Goal: Information Seeking & Learning: Compare options

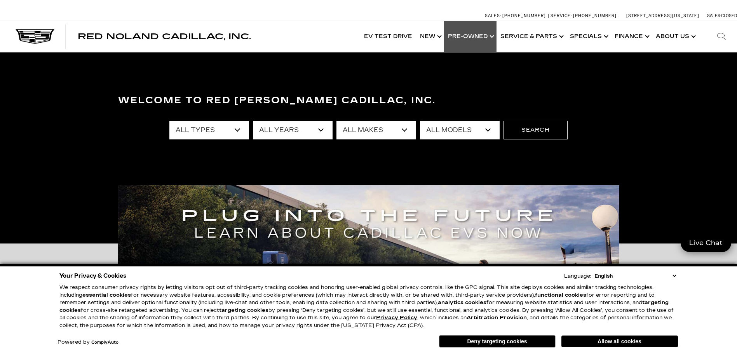
click at [457, 35] on link "Show Pre-Owned" at bounding box center [470, 36] width 52 height 31
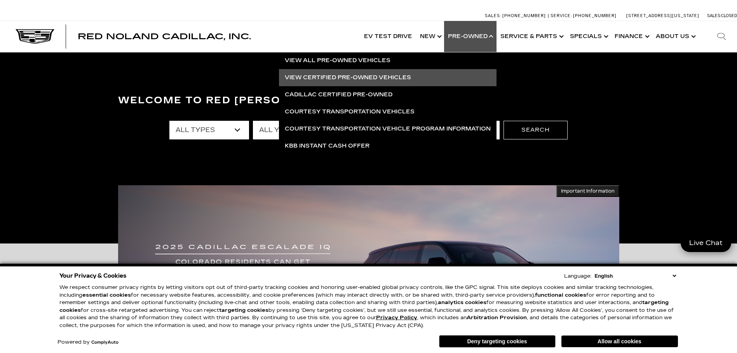
click at [344, 77] on link "View Certified Pre-Owned Vehicles" at bounding box center [388, 77] width 218 height 17
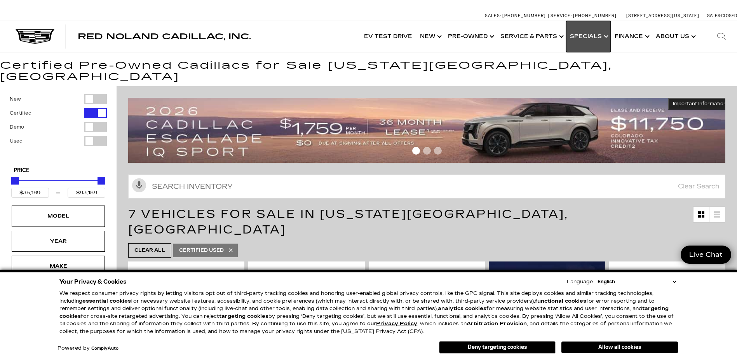
click at [577, 34] on link "Show Specials" at bounding box center [588, 36] width 45 height 31
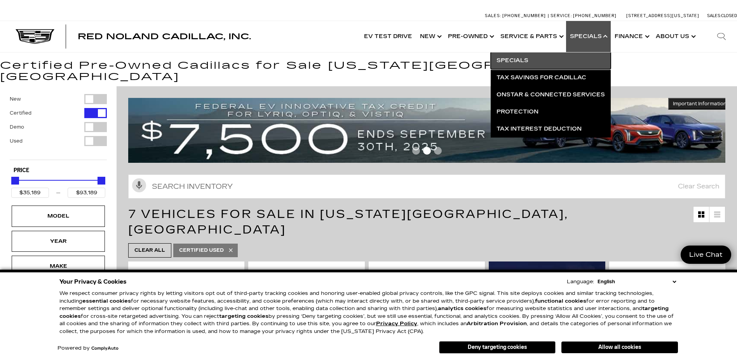
click at [513, 60] on link "Specials" at bounding box center [551, 60] width 120 height 17
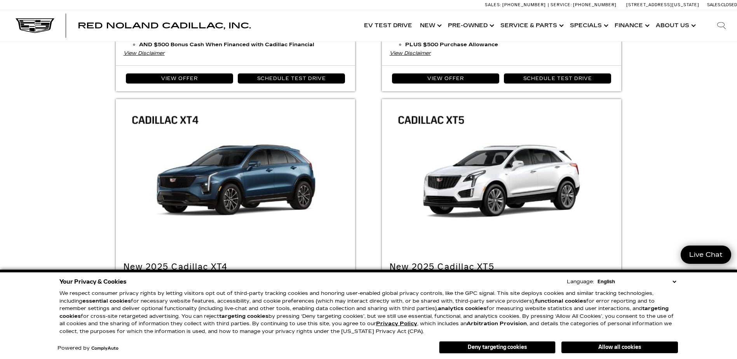
scroll to position [1204, 0]
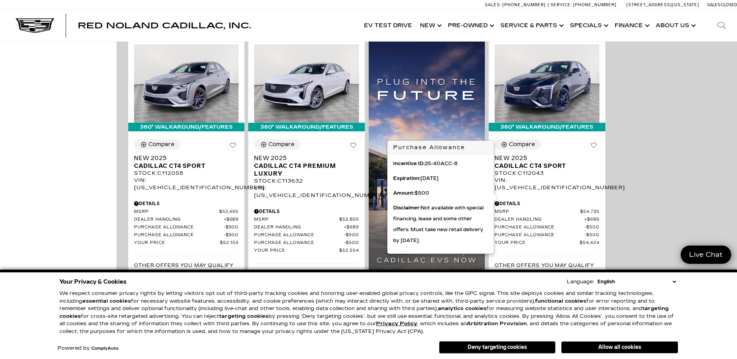
scroll to position [544, 0]
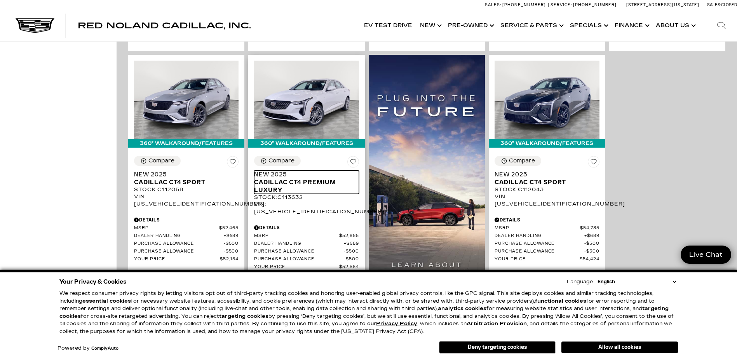
click at [283, 178] on span "Cadillac CT4 Premium Luxury" at bounding box center [303, 186] width 99 height 16
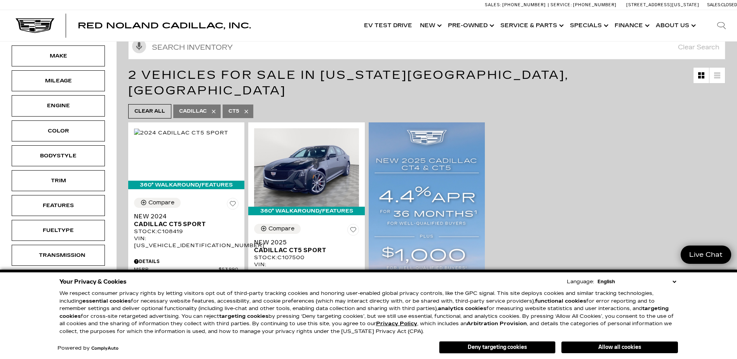
scroll to position [155, 0]
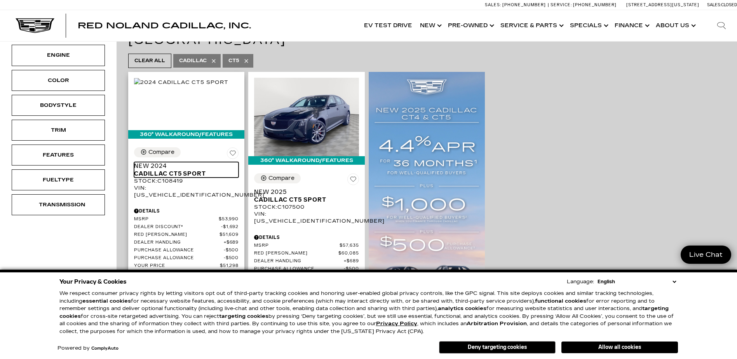
click at [150, 162] on span "New 2024" at bounding box center [183, 166] width 99 height 8
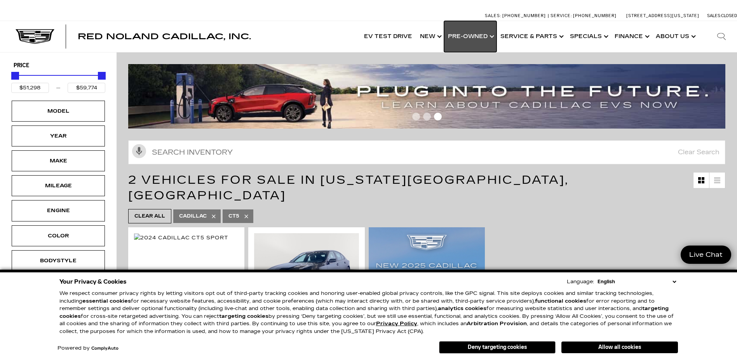
click at [470, 37] on link "Show Pre-Owned" at bounding box center [470, 36] width 52 height 31
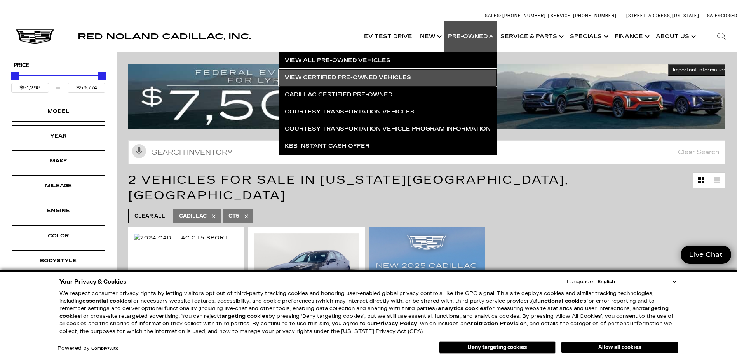
click at [330, 77] on link "View Certified Pre-Owned Vehicles" at bounding box center [388, 77] width 218 height 17
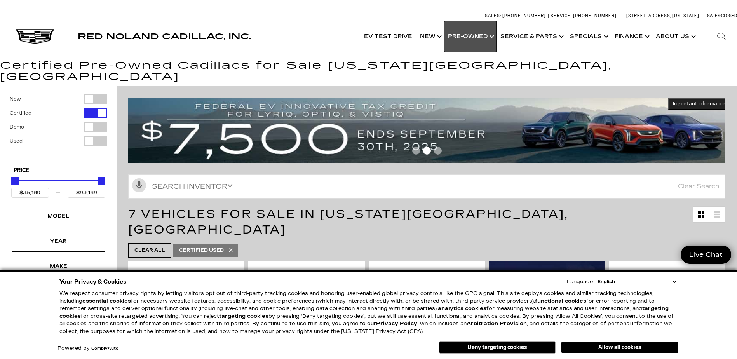
click at [476, 34] on link "Show Pre-Owned" at bounding box center [470, 36] width 52 height 31
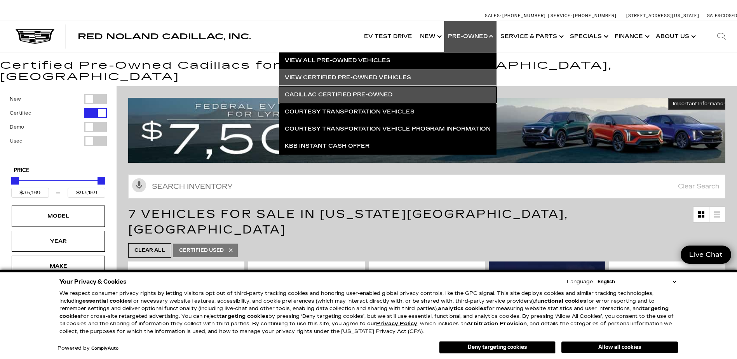
click at [335, 90] on link "Cadillac Certified Pre-Owned" at bounding box center [388, 94] width 218 height 17
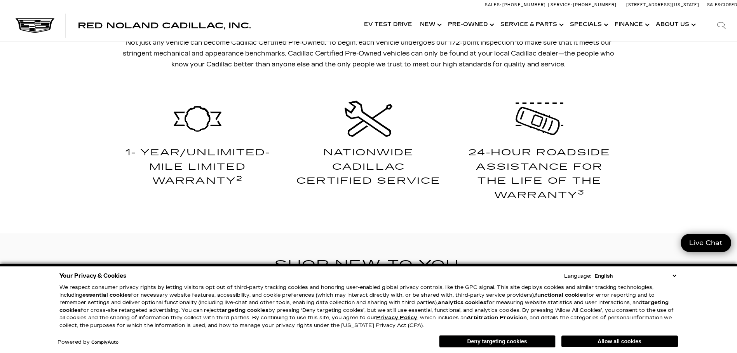
scroll to position [427, 0]
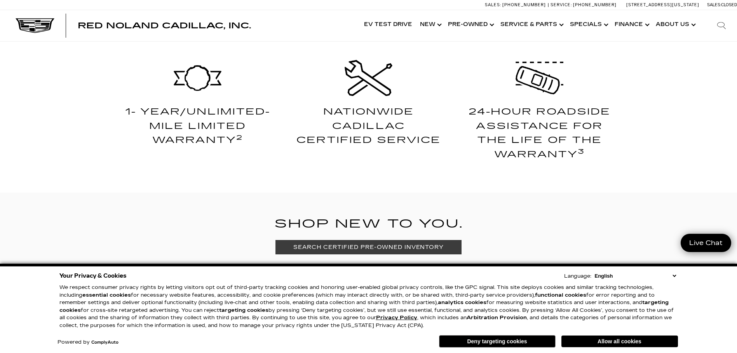
click at [355, 247] on link "SEARCH CERTIFIED PRE-OWNED INVENTORY" at bounding box center [368, 247] width 186 height 14
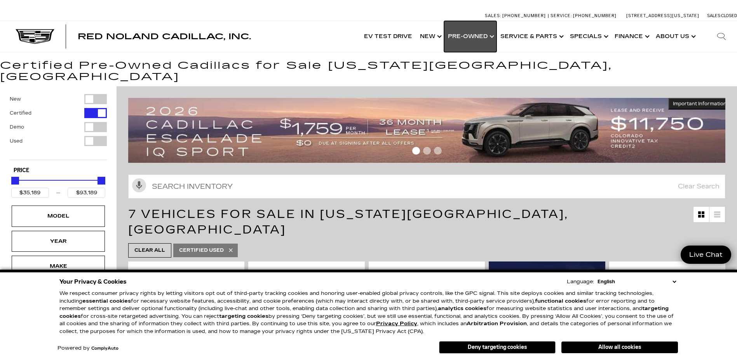
click at [460, 38] on link "Show Pre-Owned" at bounding box center [470, 36] width 52 height 31
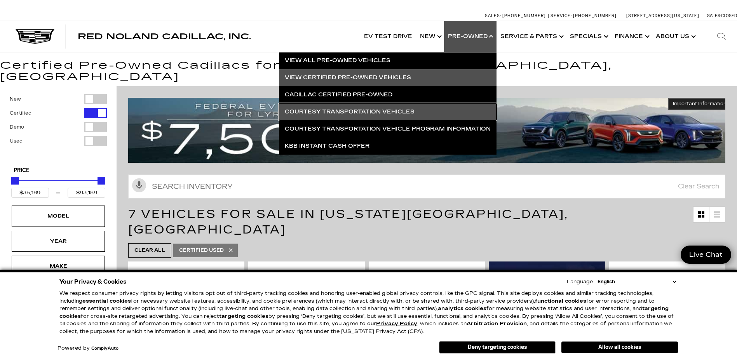
click at [354, 106] on link "Courtesy Transportation Vehicles" at bounding box center [388, 111] width 218 height 17
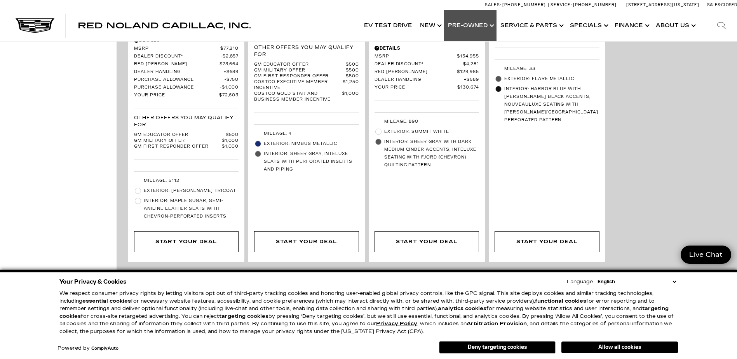
scroll to position [1625, 0]
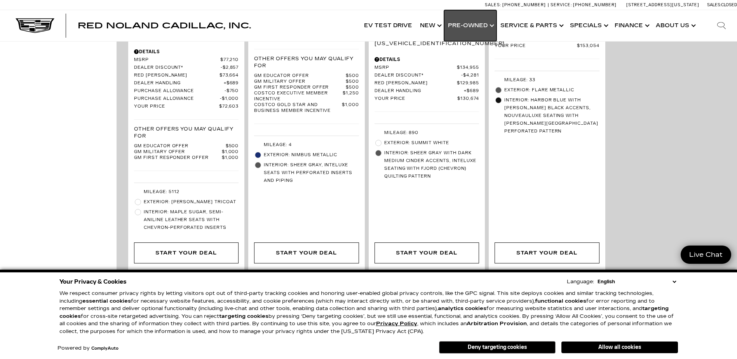
click at [470, 24] on link "Show Pre-Owned" at bounding box center [470, 25] width 52 height 31
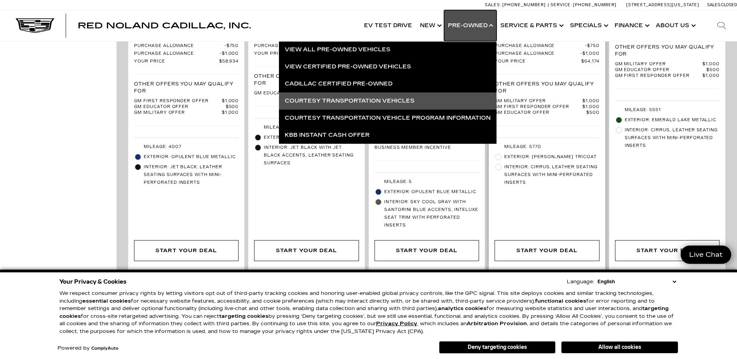
scroll to position [809, 0]
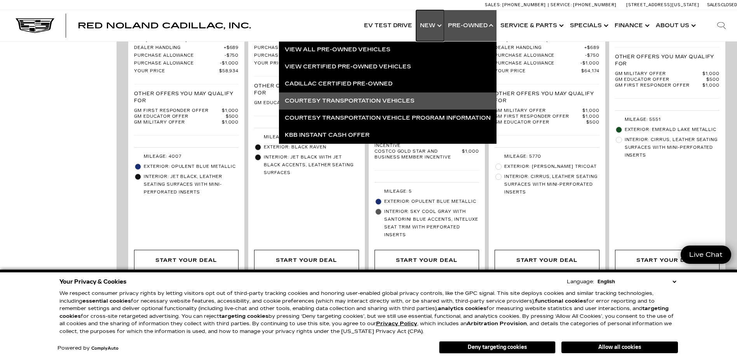
click at [434, 20] on link "Show New" at bounding box center [430, 25] width 28 height 31
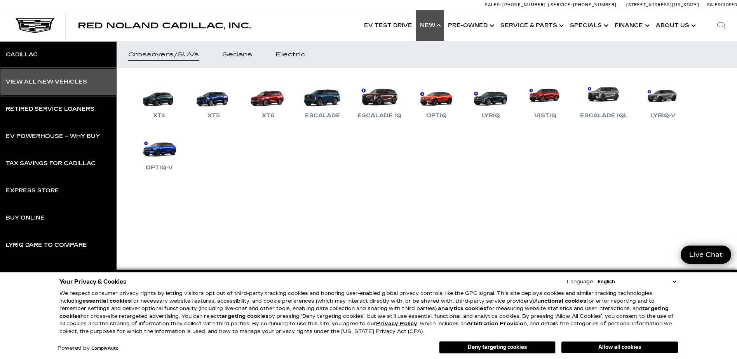
click at [34, 81] on div "View All New Vehicles" at bounding box center [46, 81] width 81 height 5
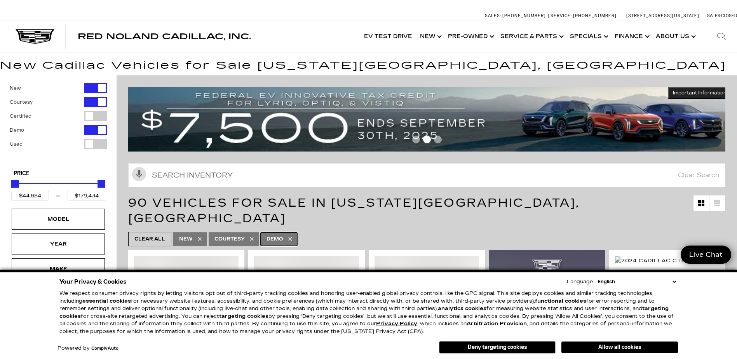
click at [271, 234] on span "Demo" at bounding box center [275, 239] width 17 height 10
type input "$50,049"
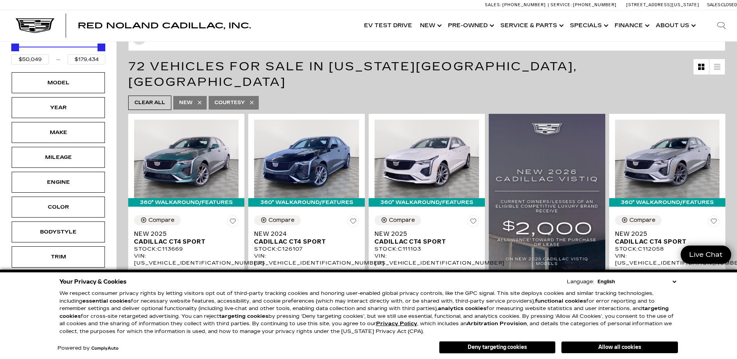
scroll to position [117, 0]
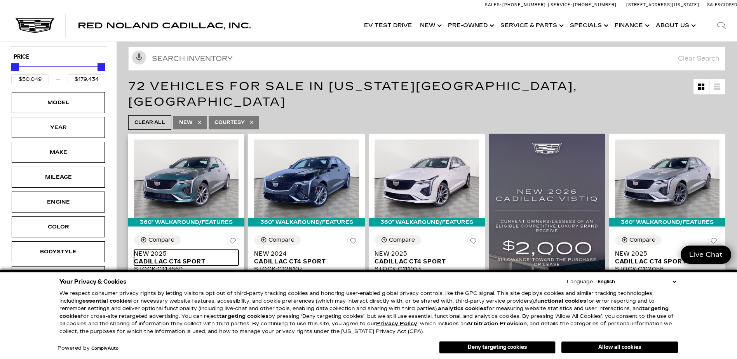
click at [157, 250] on span "New 2025" at bounding box center [183, 254] width 99 height 8
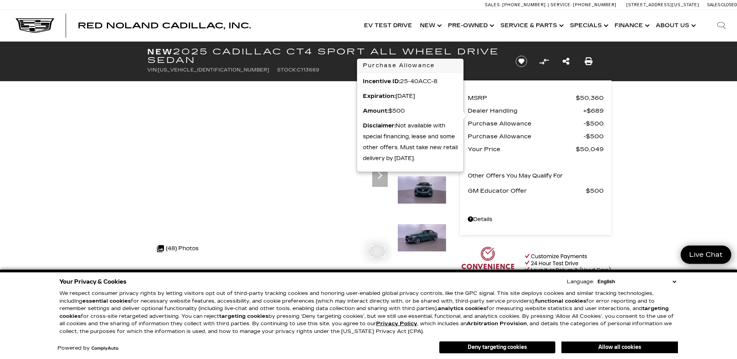
scroll to position [39, 0]
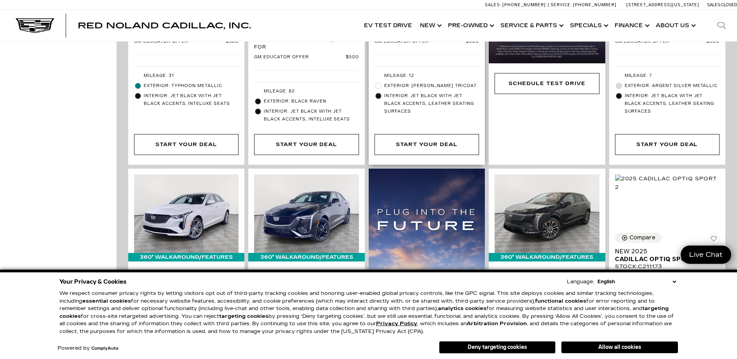
scroll to position [661, 0]
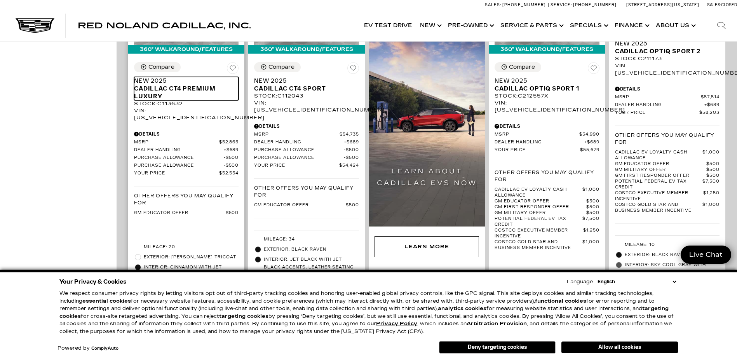
click at [167, 85] on span "Cadillac CT4 Premium Luxury" at bounding box center [183, 93] width 99 height 16
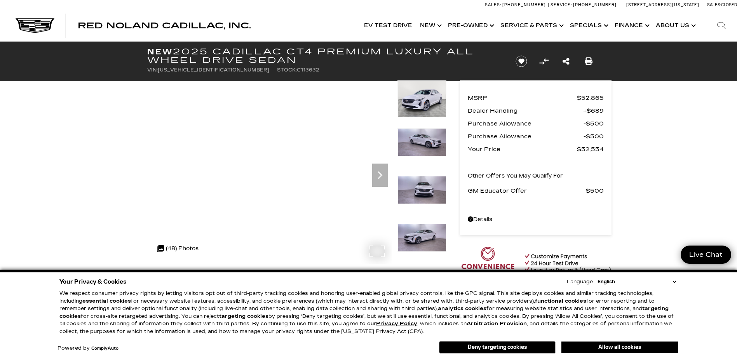
click at [182, 240] on div ".cls-1, .cls-3 { fill: #c50033; } .cls-1 { clip-rule: evenodd; } .cls-2 { clip-…" at bounding box center [177, 248] width 49 height 19
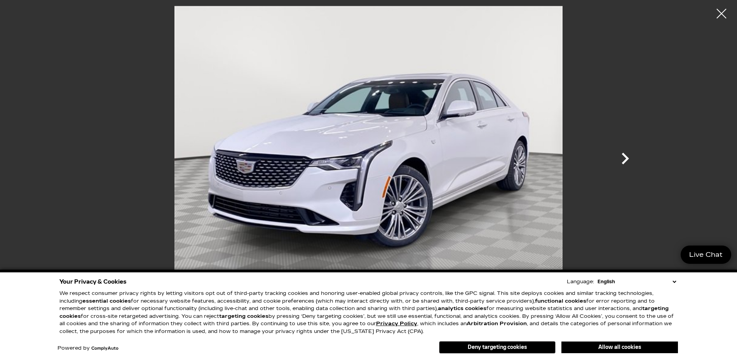
click at [623, 160] on icon "Next" at bounding box center [625, 158] width 23 height 23
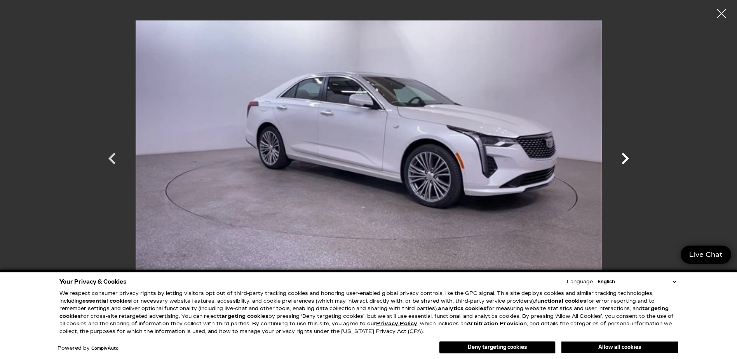
click at [623, 160] on icon "Next" at bounding box center [625, 158] width 23 height 23
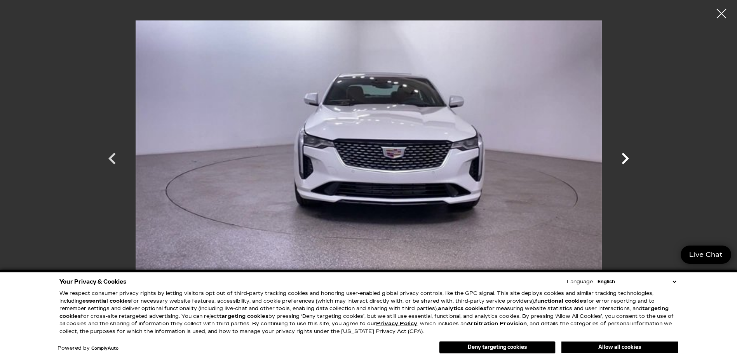
click at [623, 160] on icon "Next" at bounding box center [625, 158] width 23 height 23
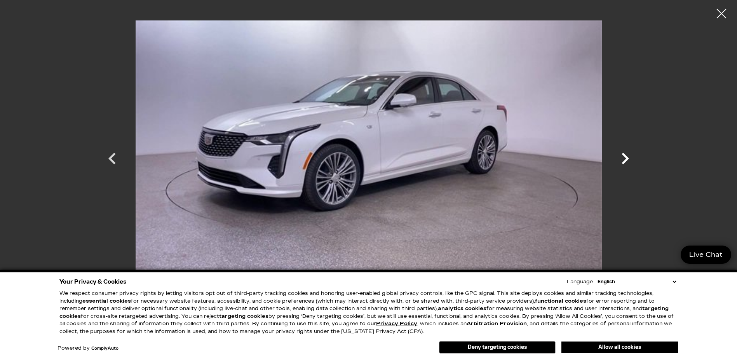
click at [623, 160] on icon "Next" at bounding box center [625, 158] width 23 height 23
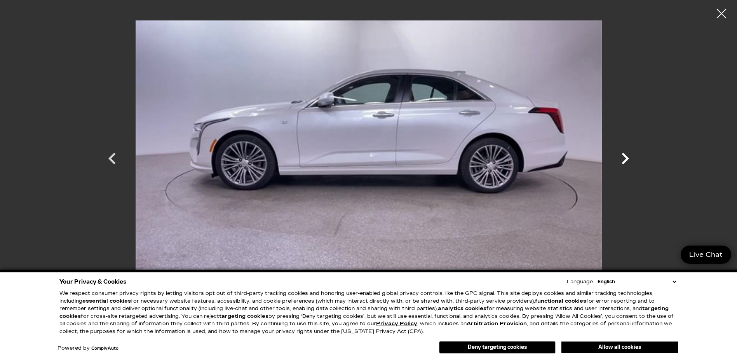
click at [623, 160] on icon "Next" at bounding box center [625, 158] width 23 height 23
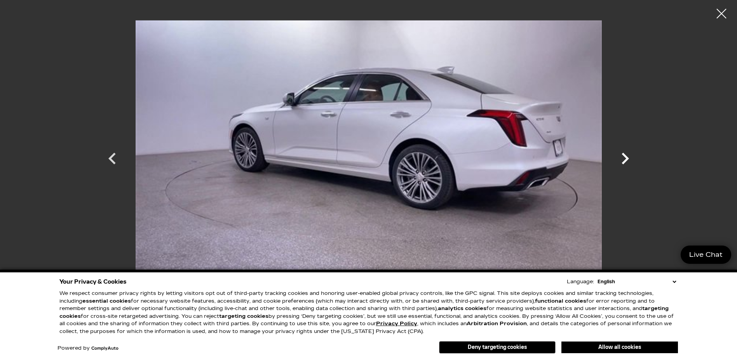
click at [623, 160] on icon "Next" at bounding box center [625, 158] width 23 height 23
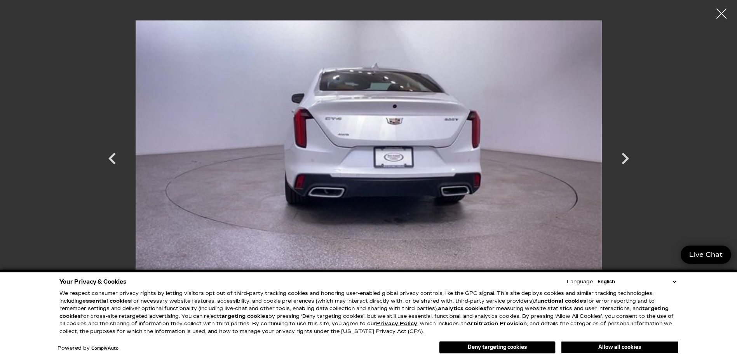
click at [719, 16] on div at bounding box center [721, 13] width 21 height 21
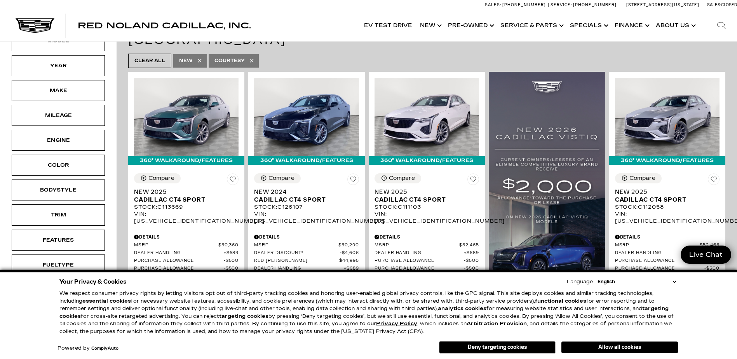
scroll to position [117, 0]
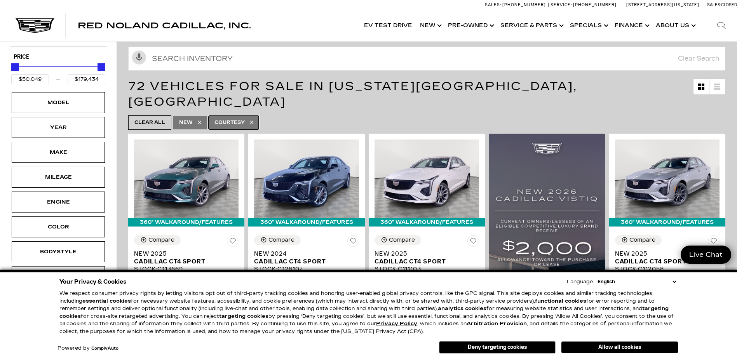
click at [230, 118] on span "Courtesy" at bounding box center [229, 123] width 30 height 10
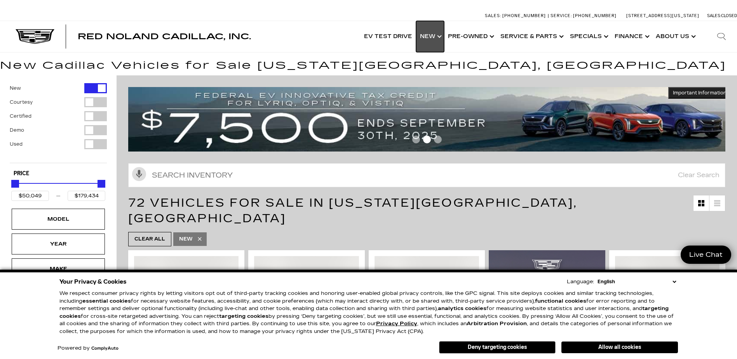
click at [429, 33] on link "Show New" at bounding box center [430, 36] width 28 height 31
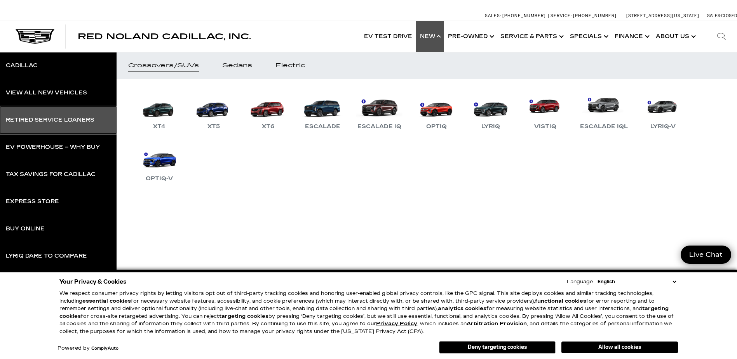
click at [58, 118] on div "Retired Service Loaners" at bounding box center [50, 119] width 89 height 5
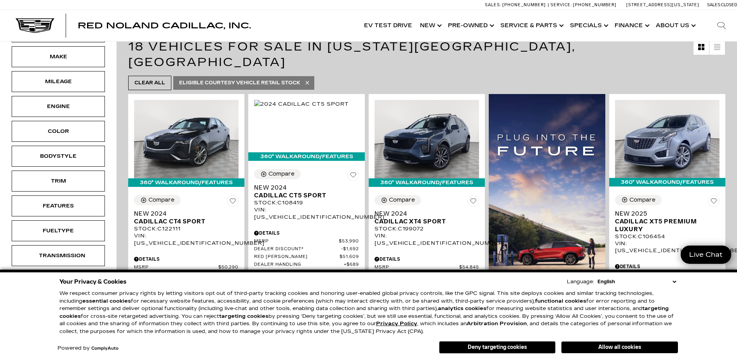
scroll to position [155, 0]
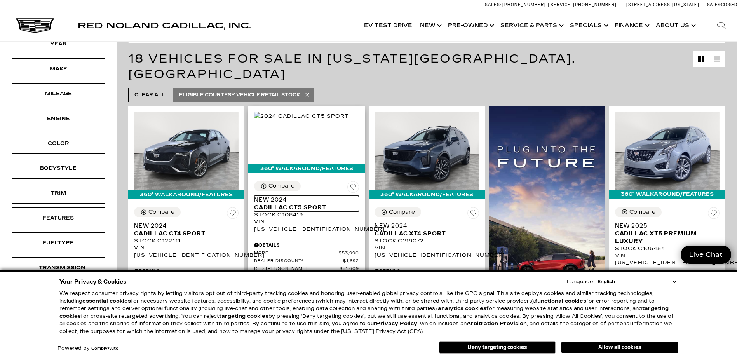
click at [295, 204] on span "Cadillac CT5 Sport" at bounding box center [303, 208] width 99 height 8
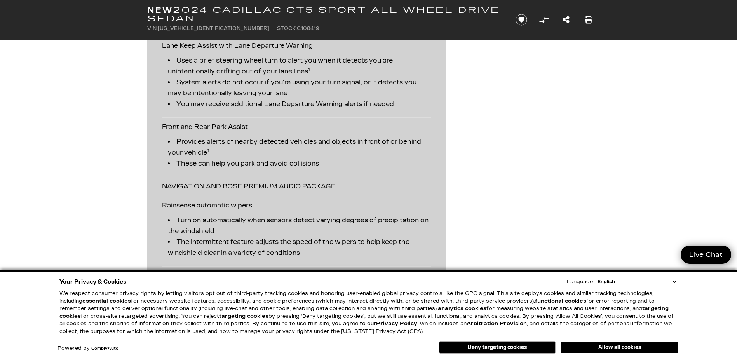
scroll to position [1282, 0]
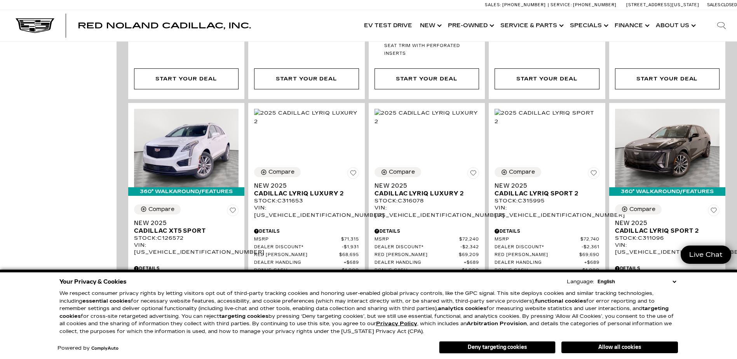
scroll to position [1010, 0]
